Goal: Transaction & Acquisition: Purchase product/service

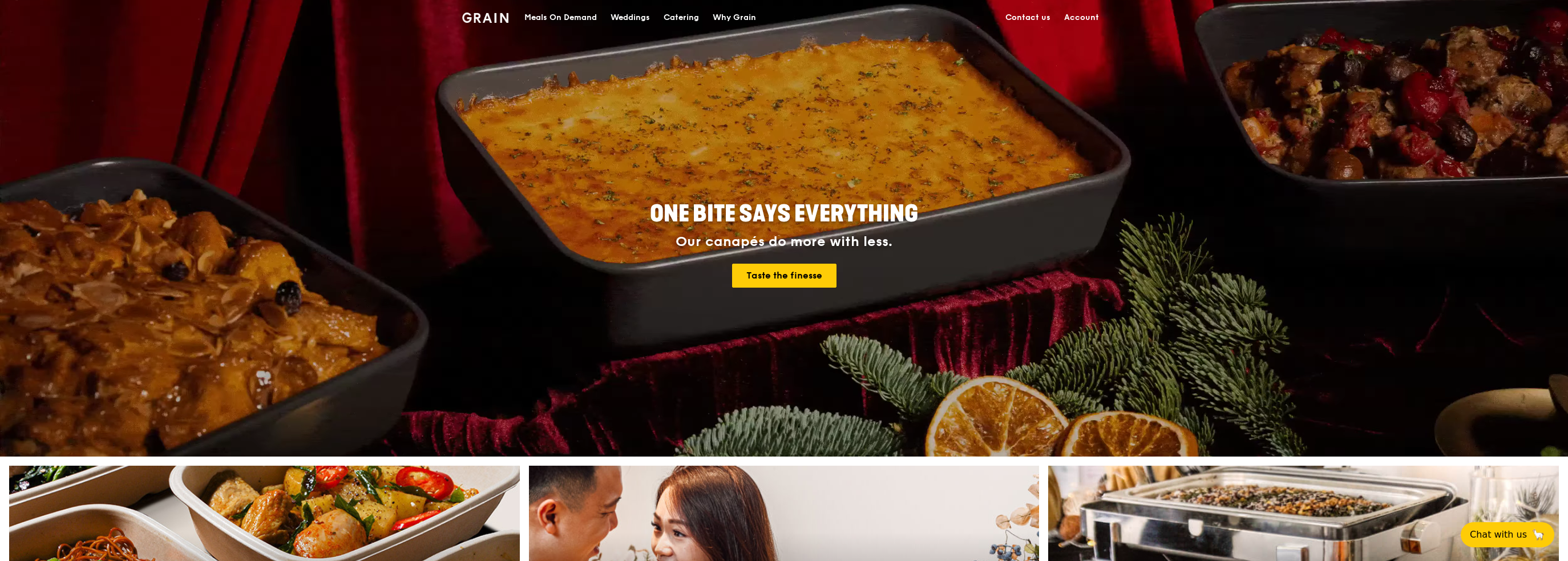
click at [545, 9] on div "Meals On Demand" at bounding box center [561, 18] width 73 height 34
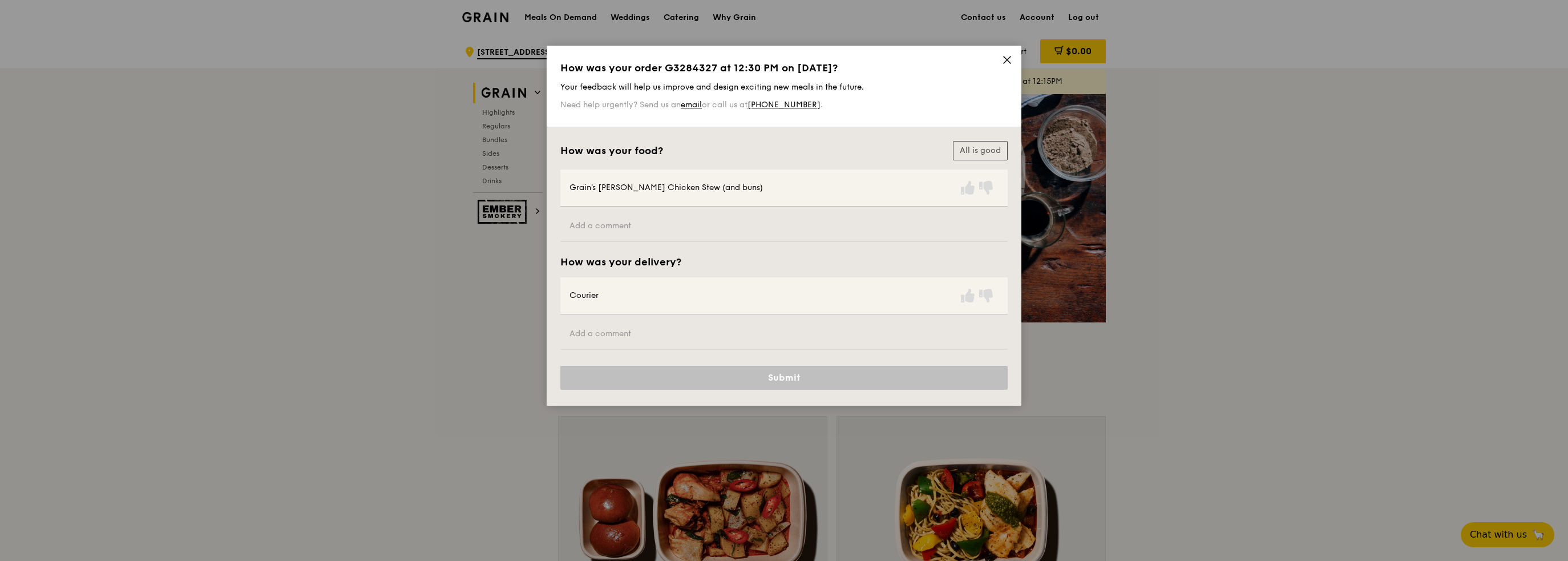
click at [1009, 58] on icon at bounding box center [1008, 60] width 7 height 7
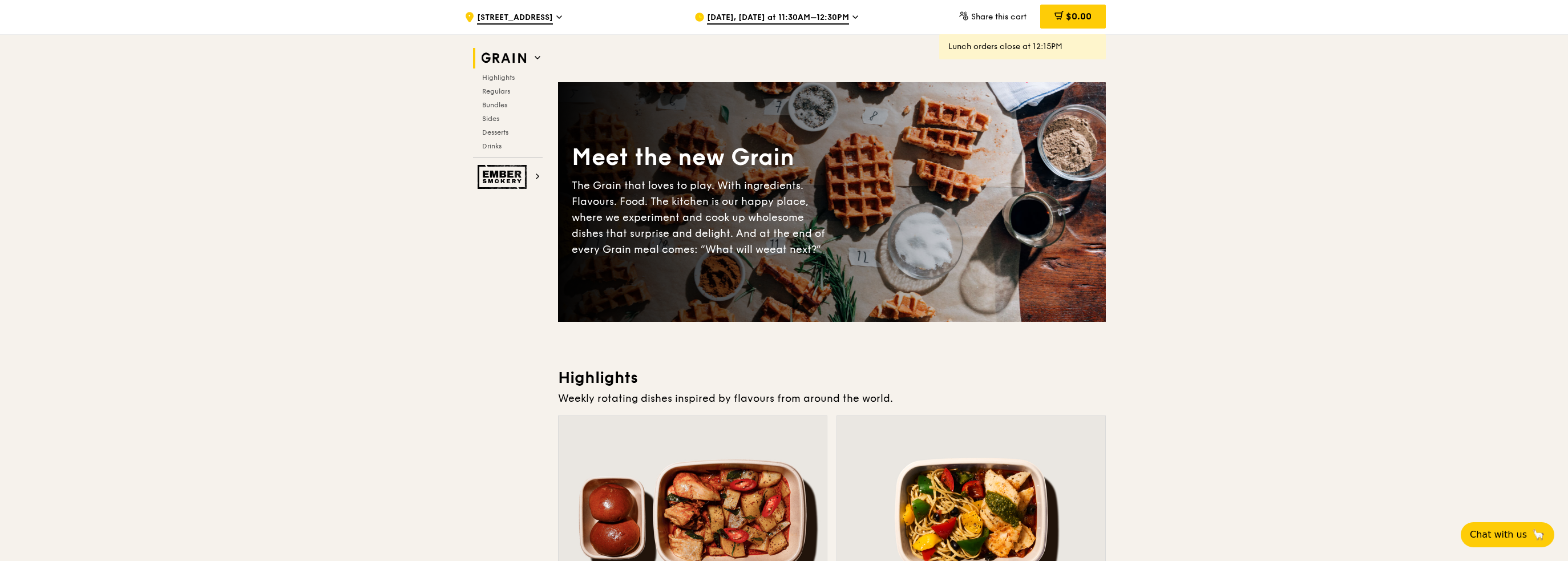
scroll to position [228, 0]
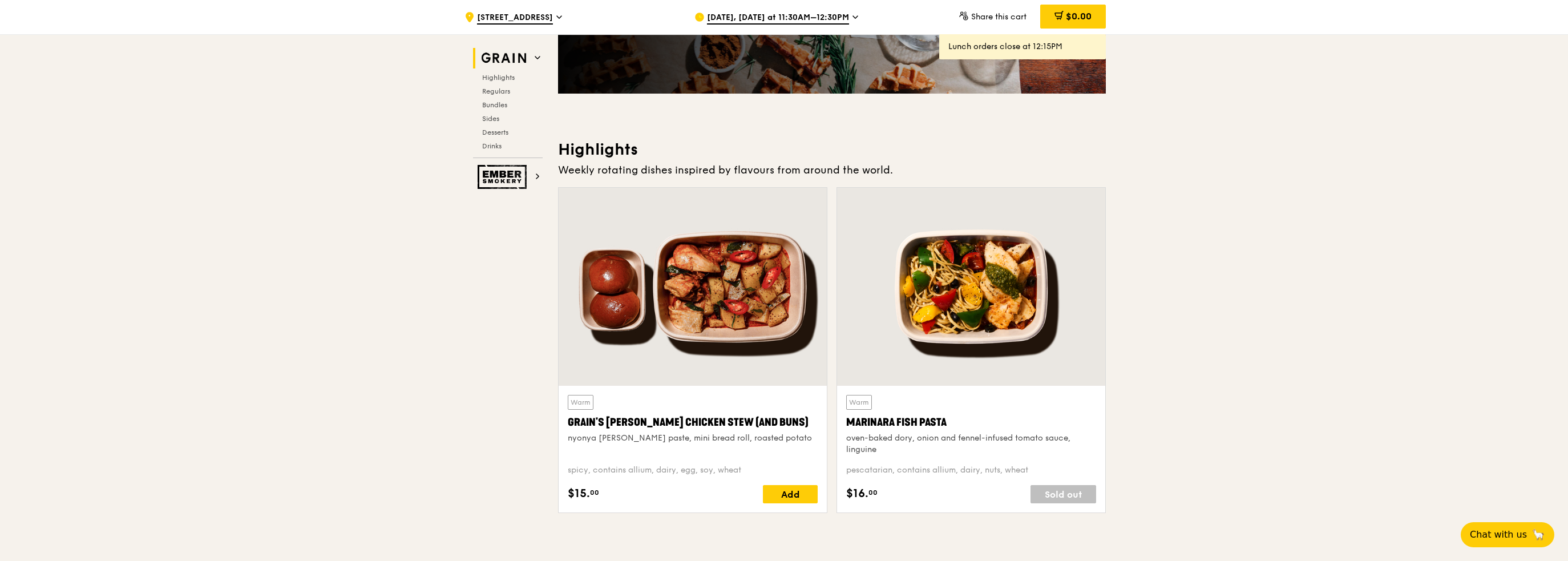
click at [710, 421] on div "Grain's [PERSON_NAME] Chicken Stew (and buns)" at bounding box center [693, 422] width 250 height 16
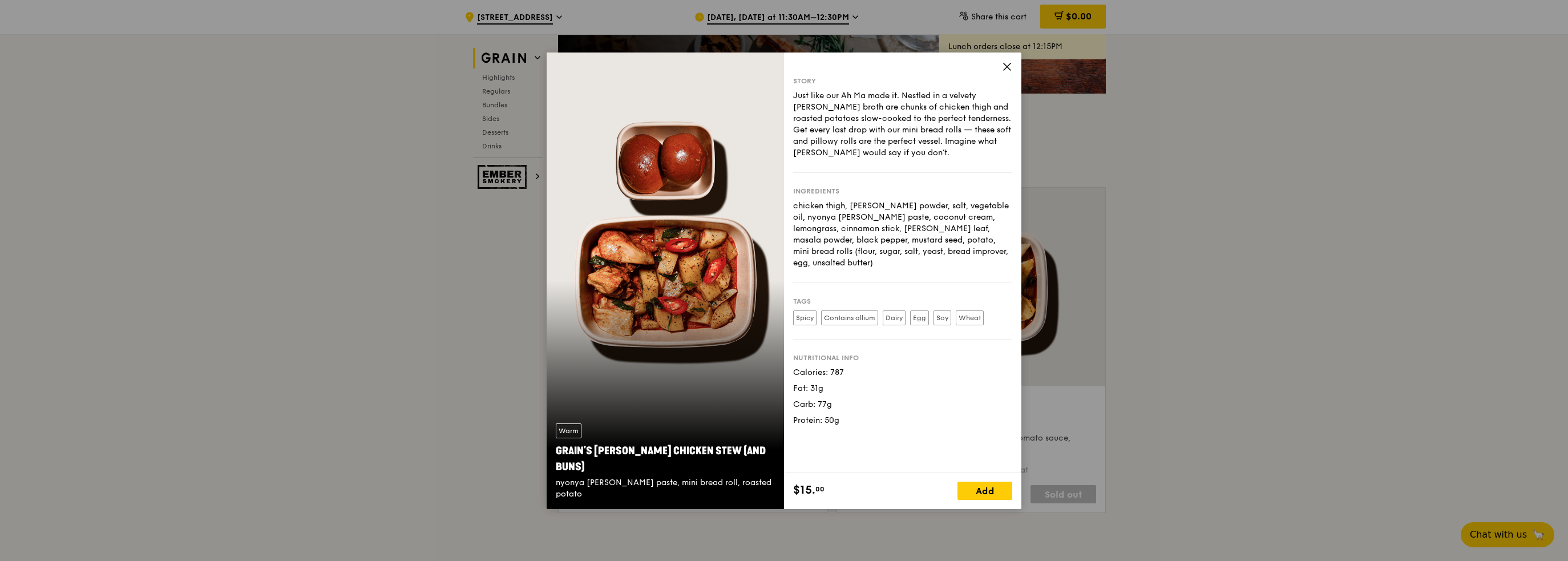
click at [1008, 67] on icon at bounding box center [1008, 67] width 7 height 7
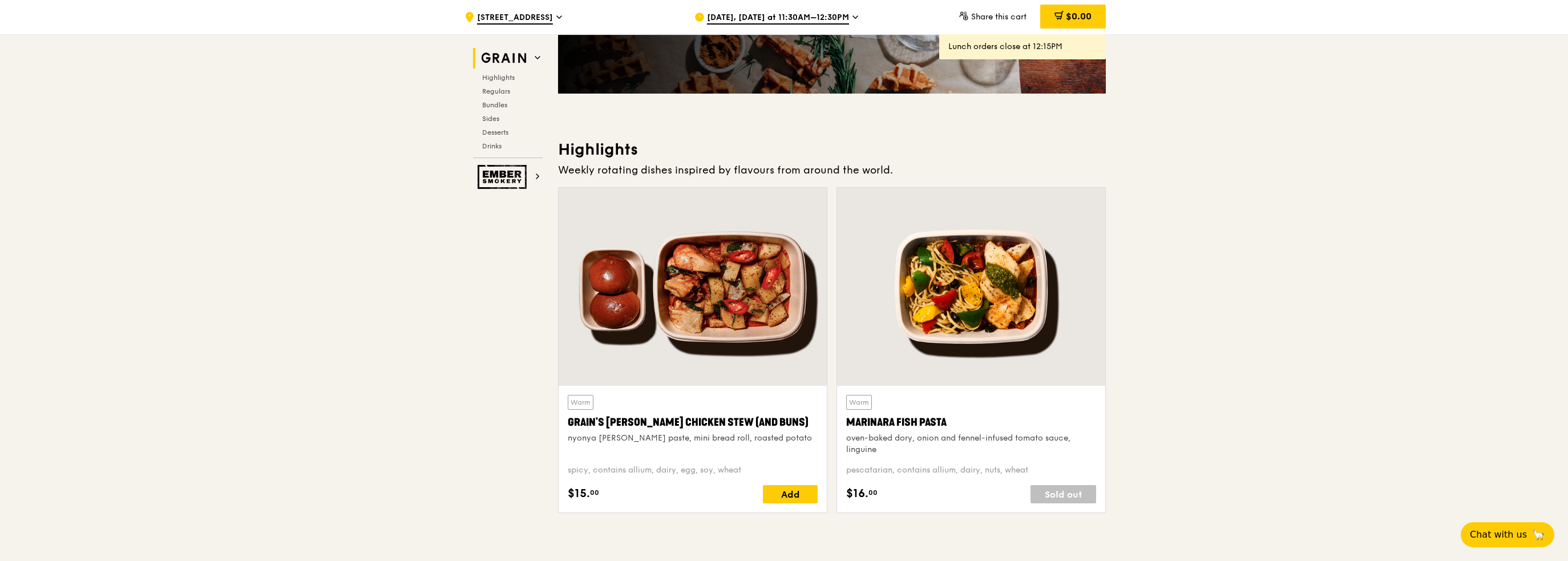
click at [710, 420] on div "Grain's [PERSON_NAME] Chicken Stew (and buns)" at bounding box center [693, 422] width 250 height 16
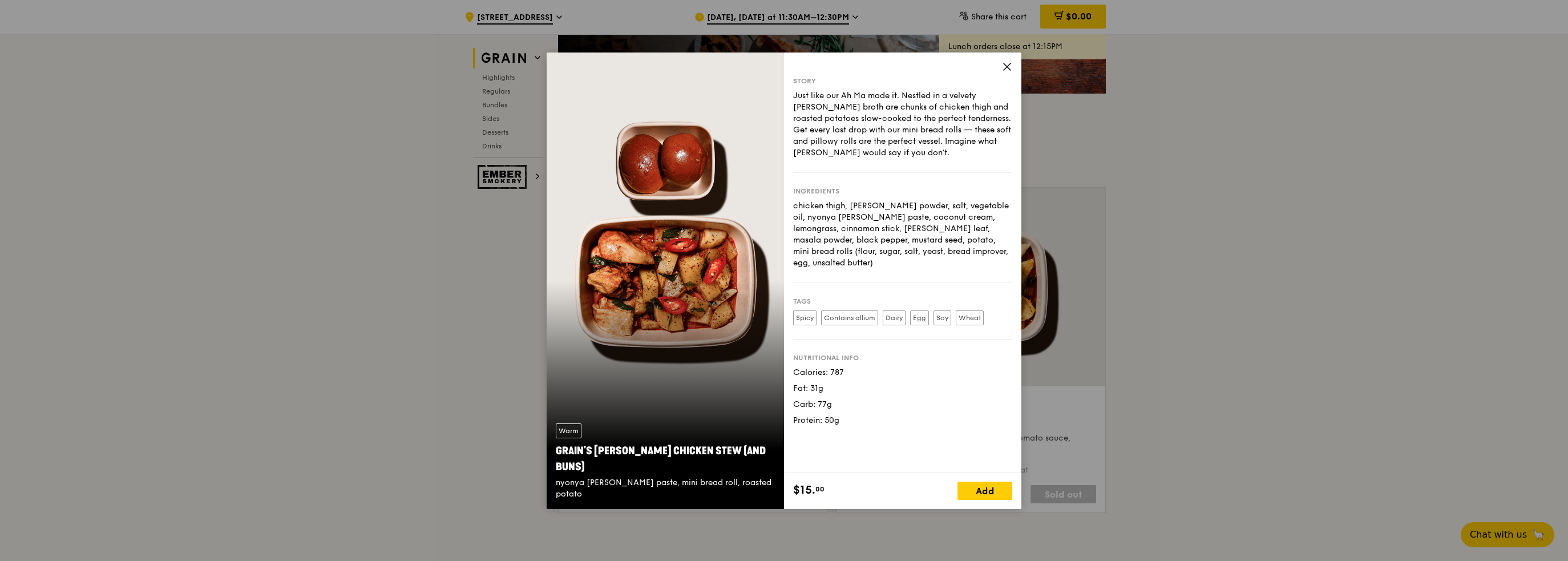
drag, startPoint x: 1009, startPoint y: 67, endPoint x: 904, endPoint y: 319, distance: 273.0
click at [1009, 68] on icon at bounding box center [1008, 67] width 7 height 7
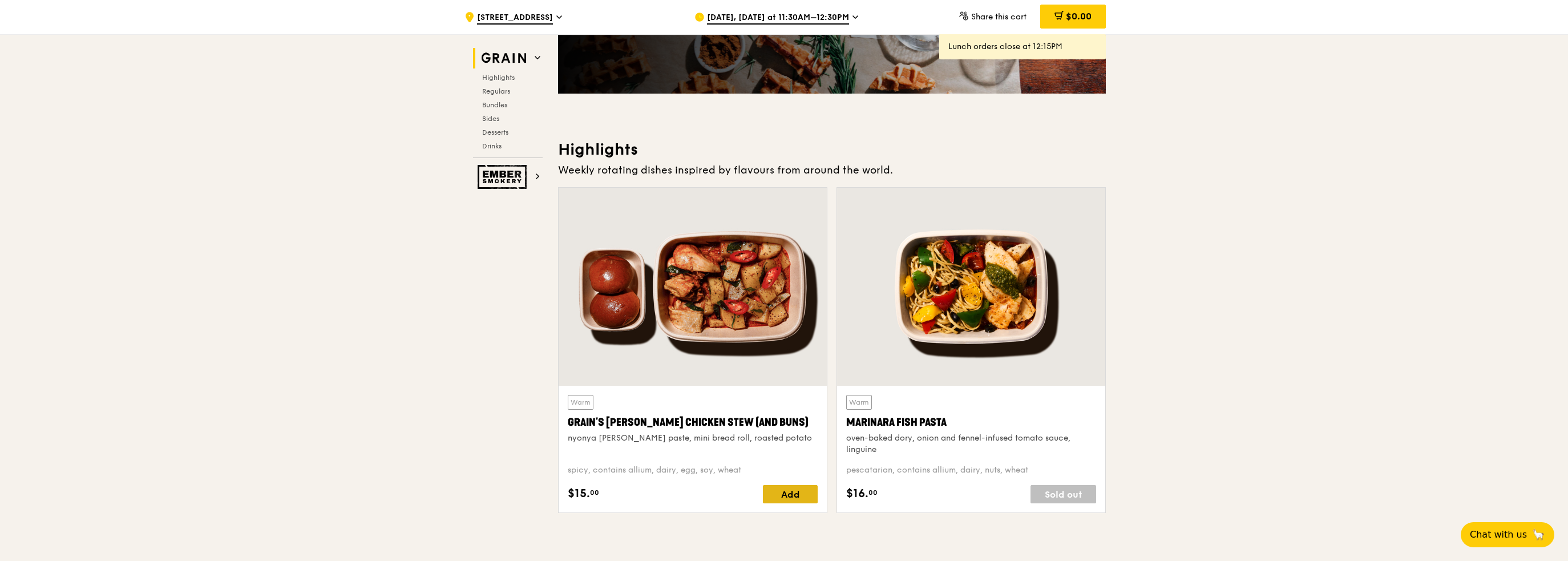
click at [777, 500] on div "Add" at bounding box center [790, 494] width 54 height 18
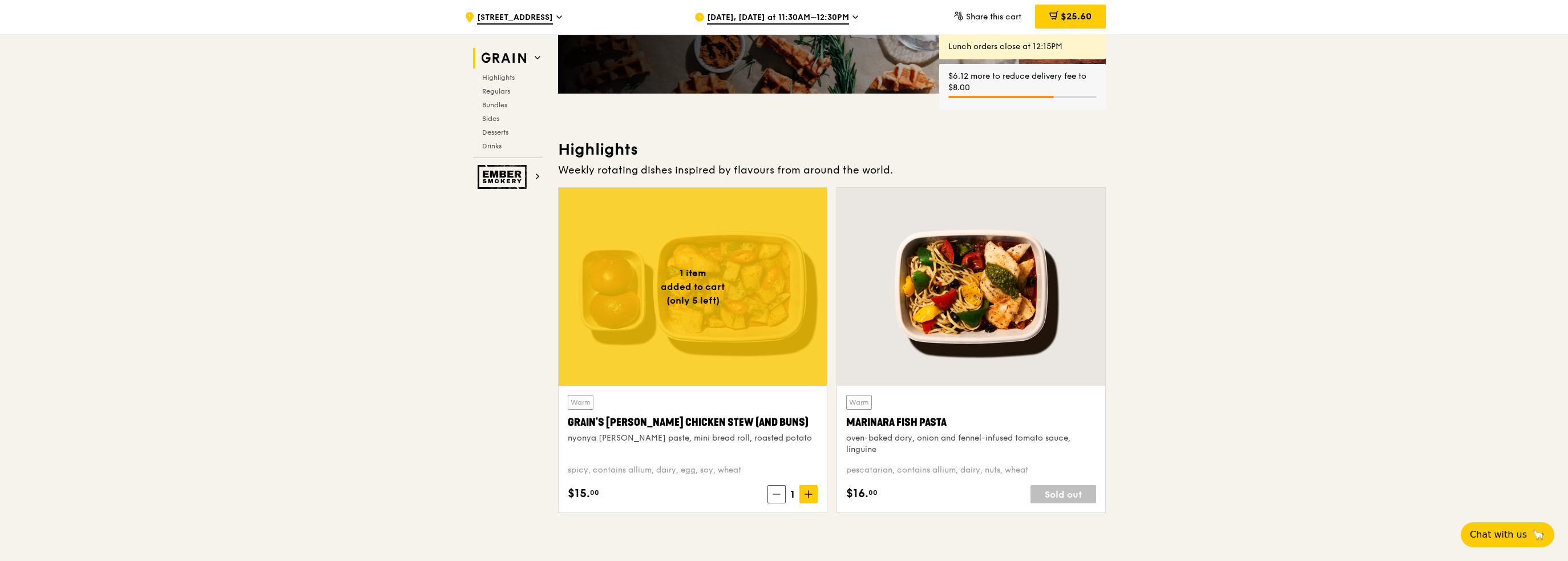
click at [816, 11] on div "[DATE], [DATE] at 11:30AM–12:30PM" at bounding box center [800, 17] width 212 height 34
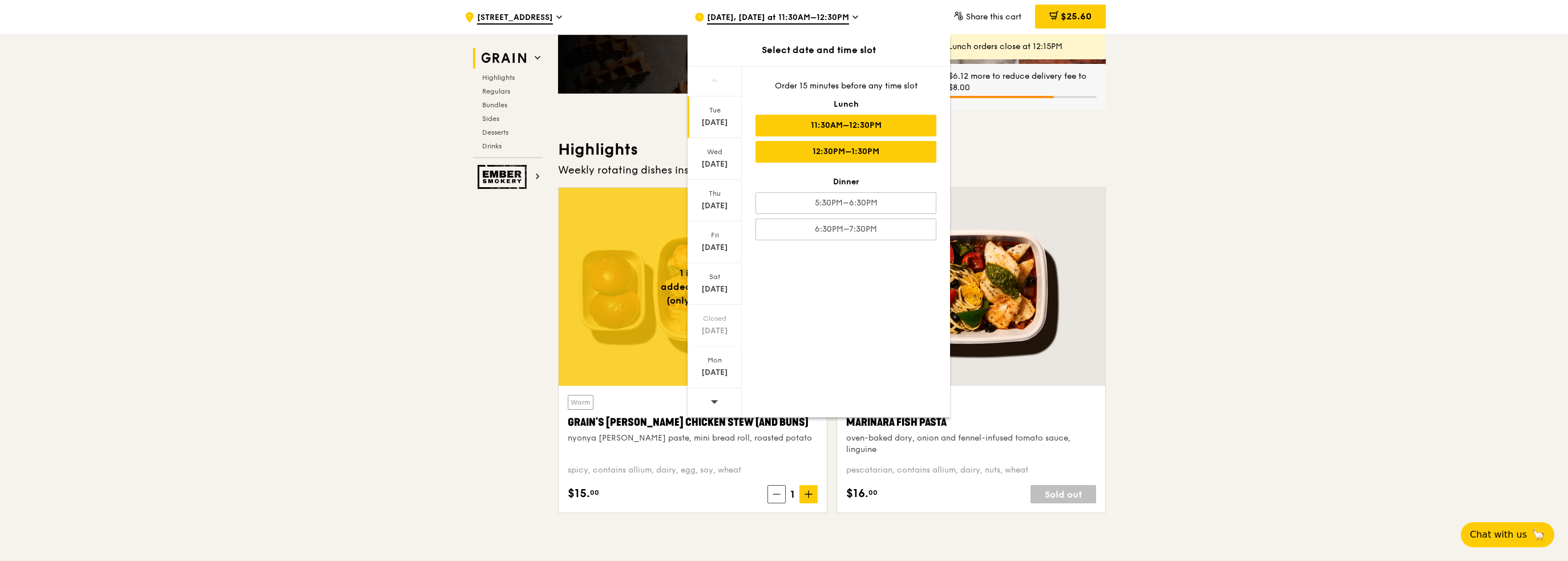
click at [807, 155] on div "12:30PM–1:30PM" at bounding box center [847, 152] width 181 height 22
click at [1070, 19] on span "$25.60" at bounding box center [1077, 16] width 31 height 11
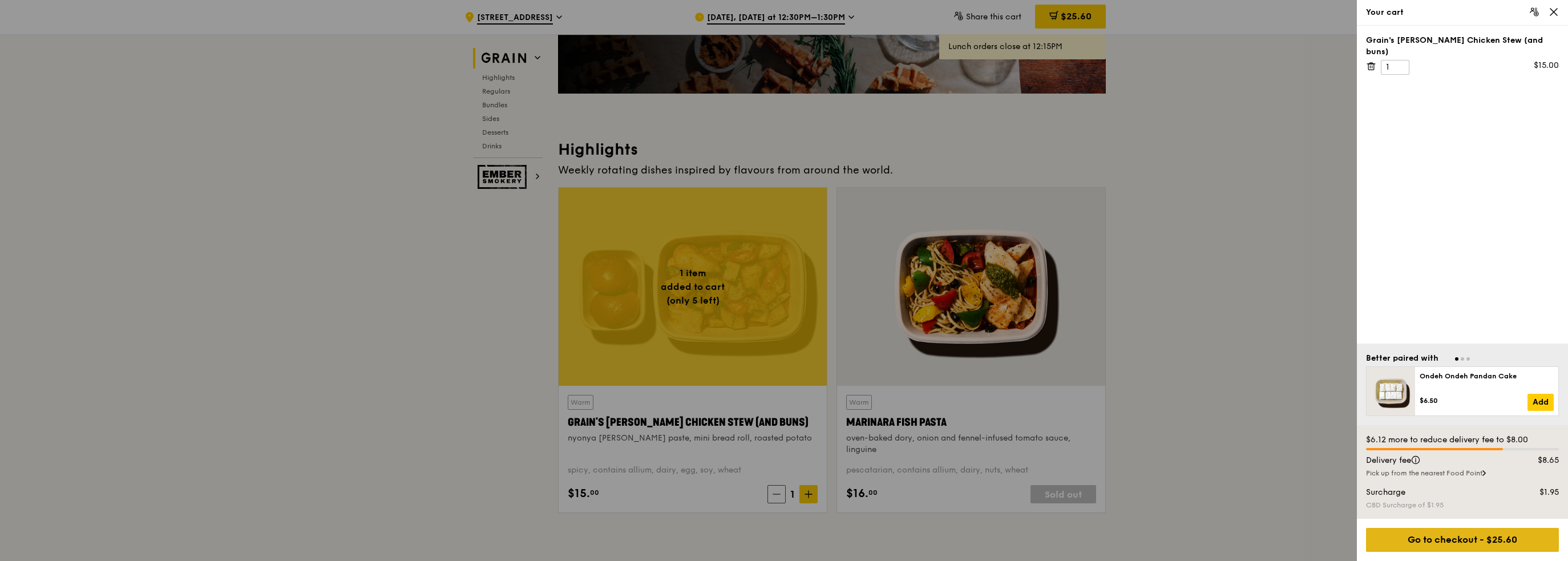
click at [1449, 534] on div "Go to checkout - $25.60" at bounding box center [1462, 539] width 193 height 24
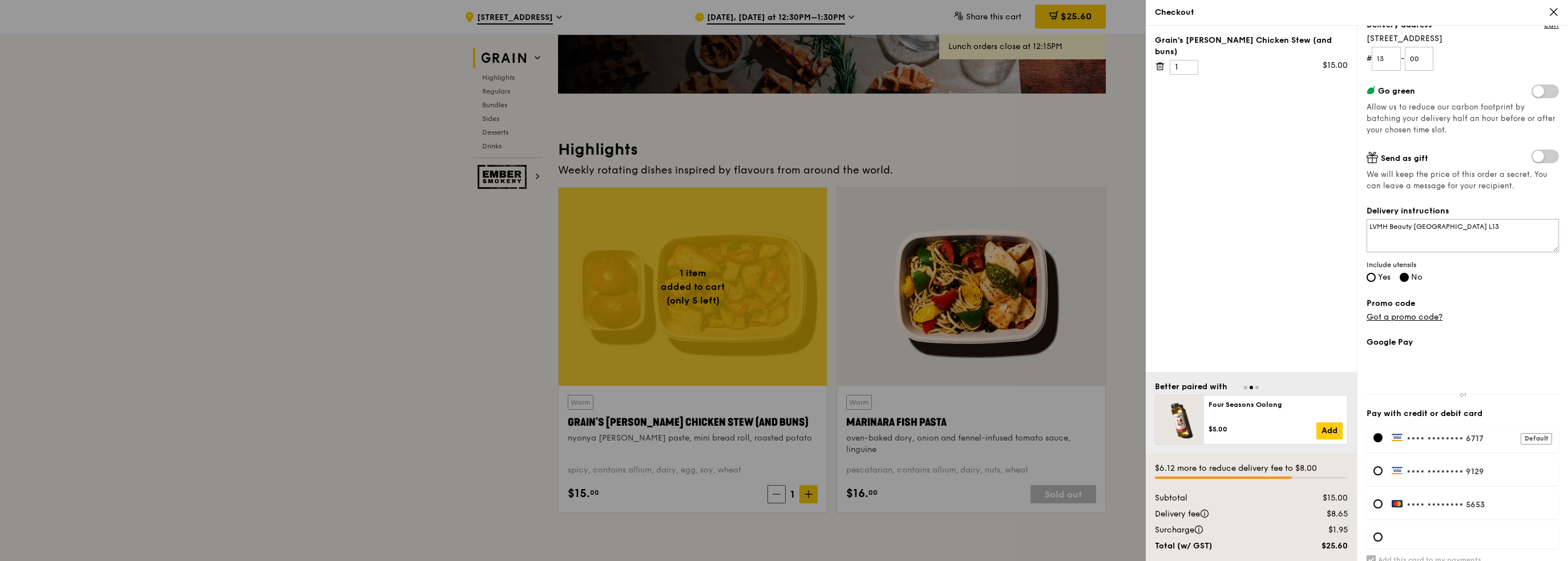
scroll to position [195, 0]
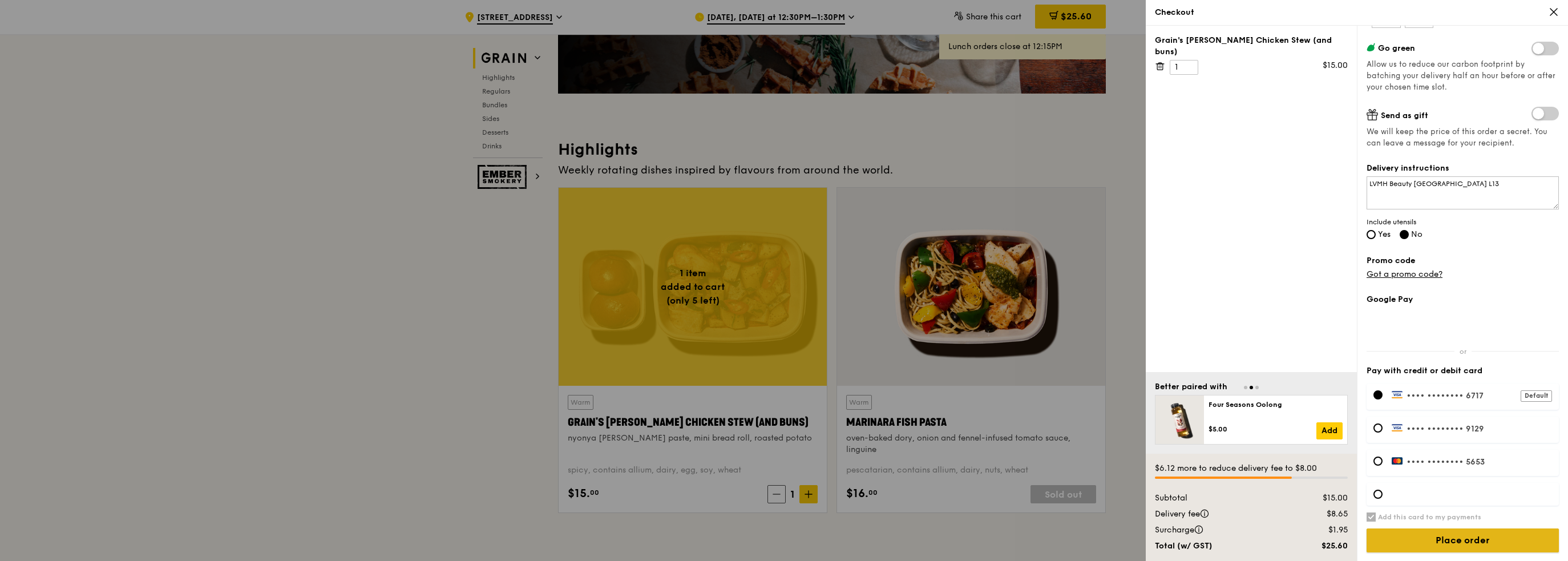
click at [1460, 547] on input "Place order" at bounding box center [1463, 540] width 192 height 24
